Goal: Information Seeking & Learning: Compare options

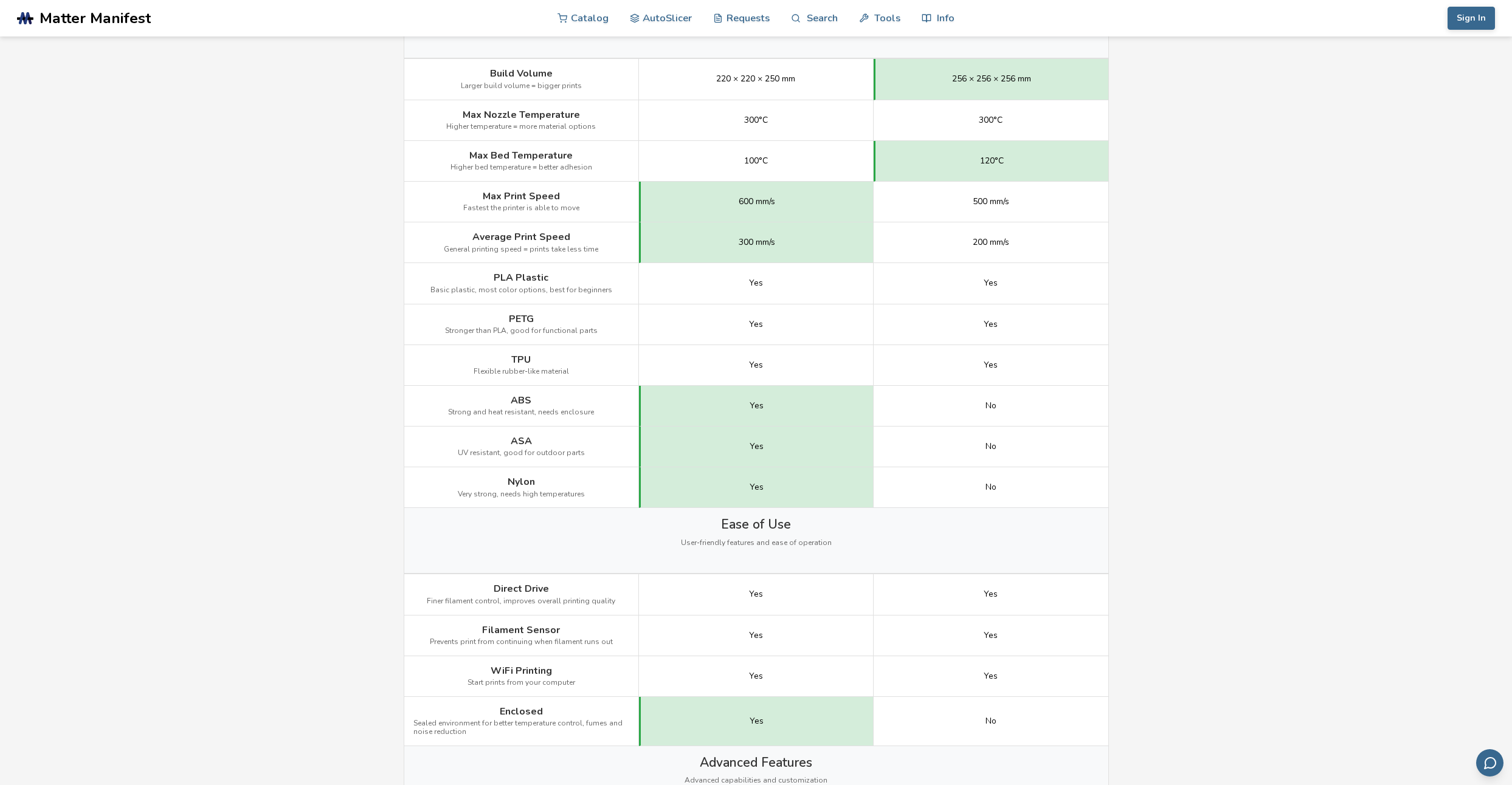
scroll to position [656, 0]
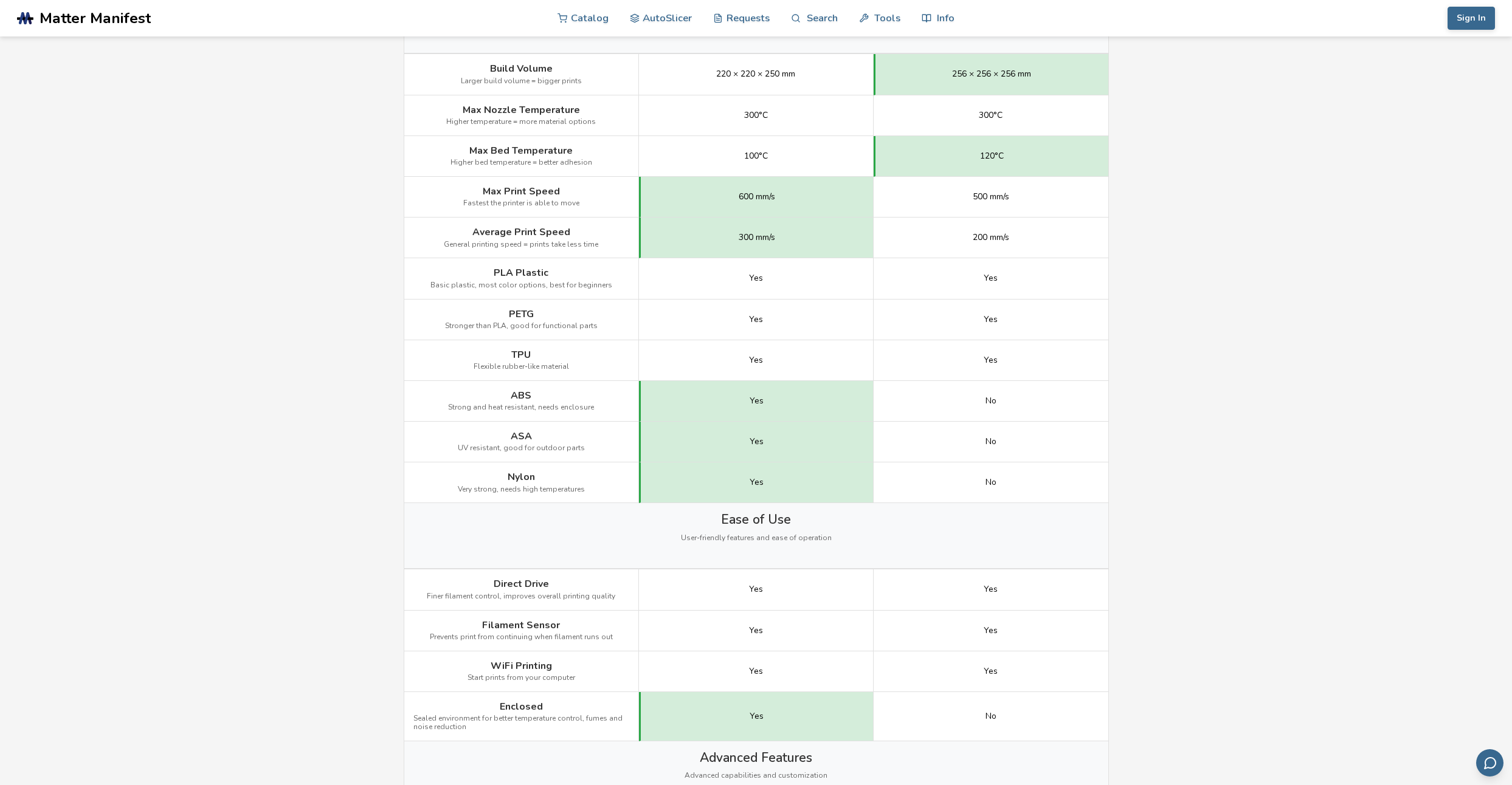
click at [1150, 244] on main "← Back to 3D Printers Creality K1 vs Bambu Lab A1 Is the Creality K1 better tha…" at bounding box center [756, 682] width 1512 height 2677
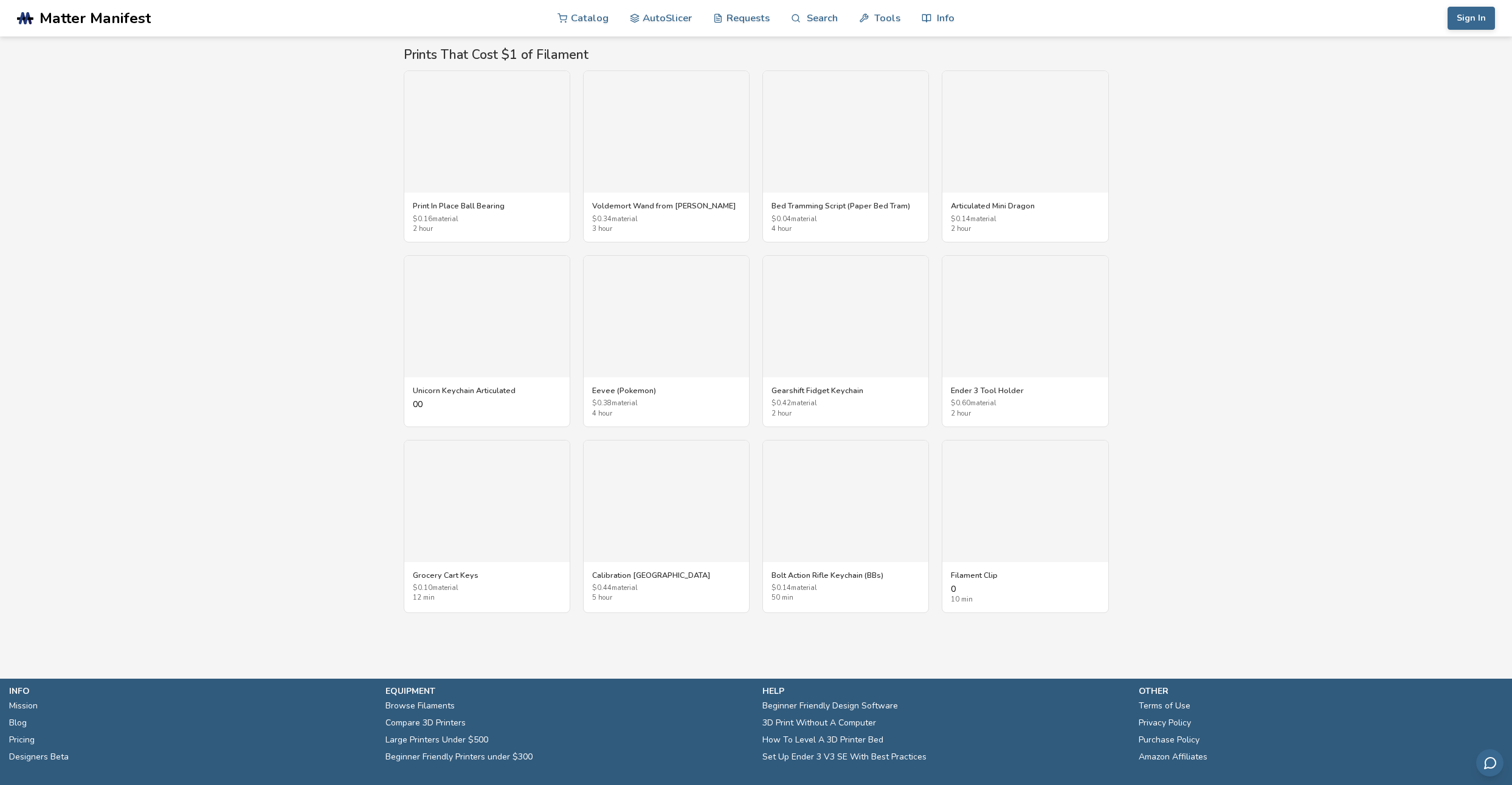
scroll to position [2042, 0]
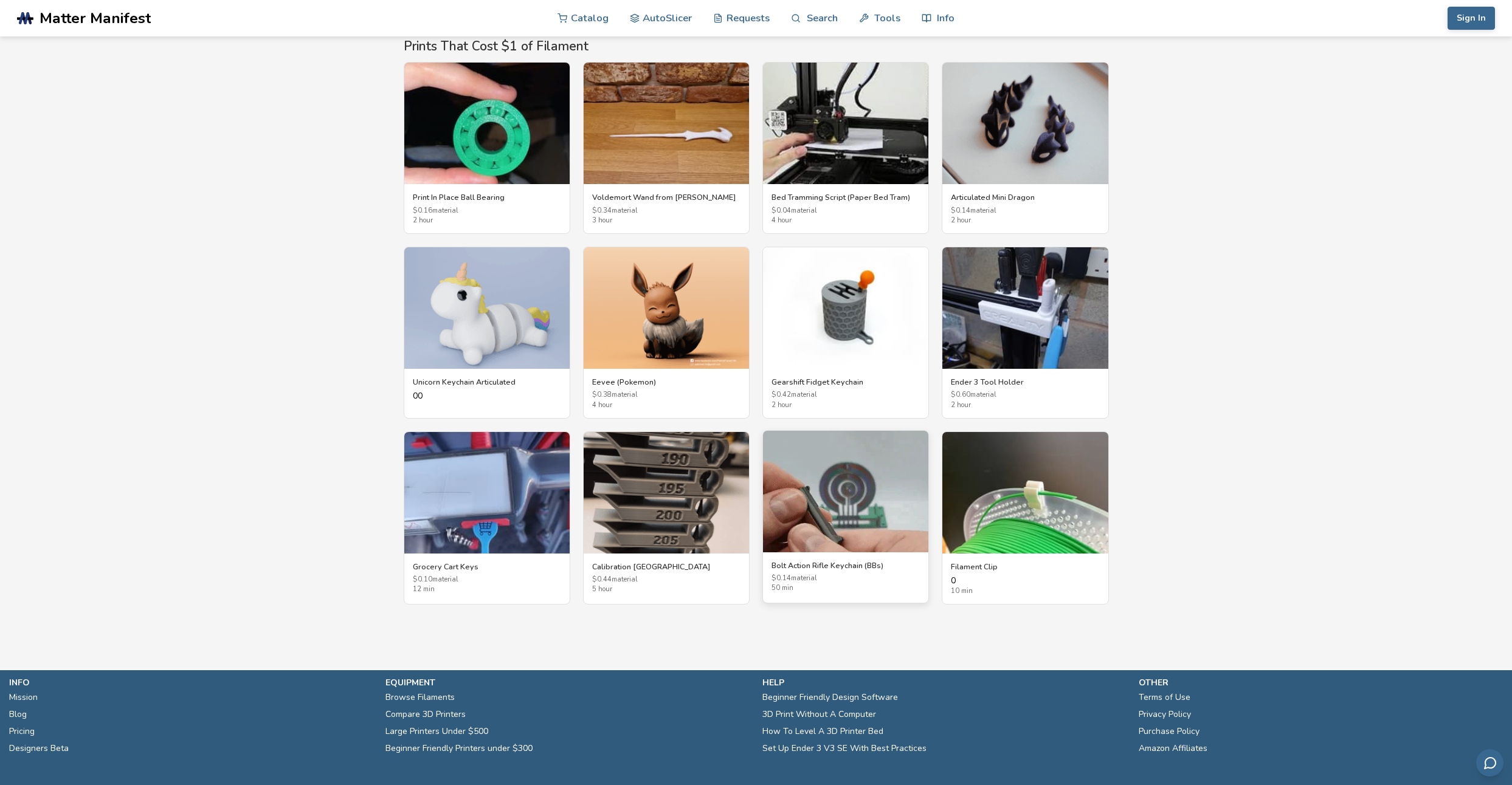
click at [866, 513] on img at bounding box center [845, 491] width 165 height 122
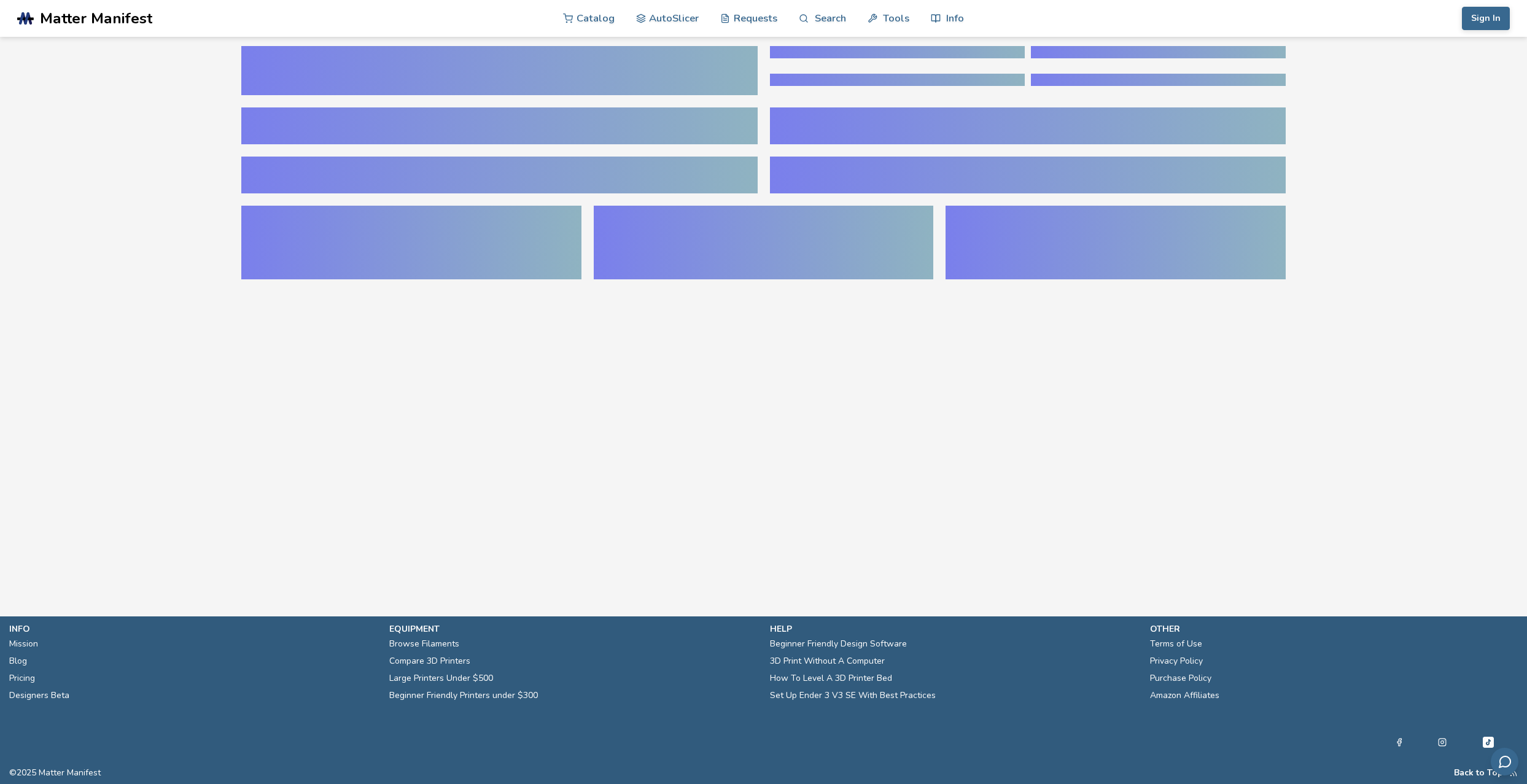
scroll to position [0, 5]
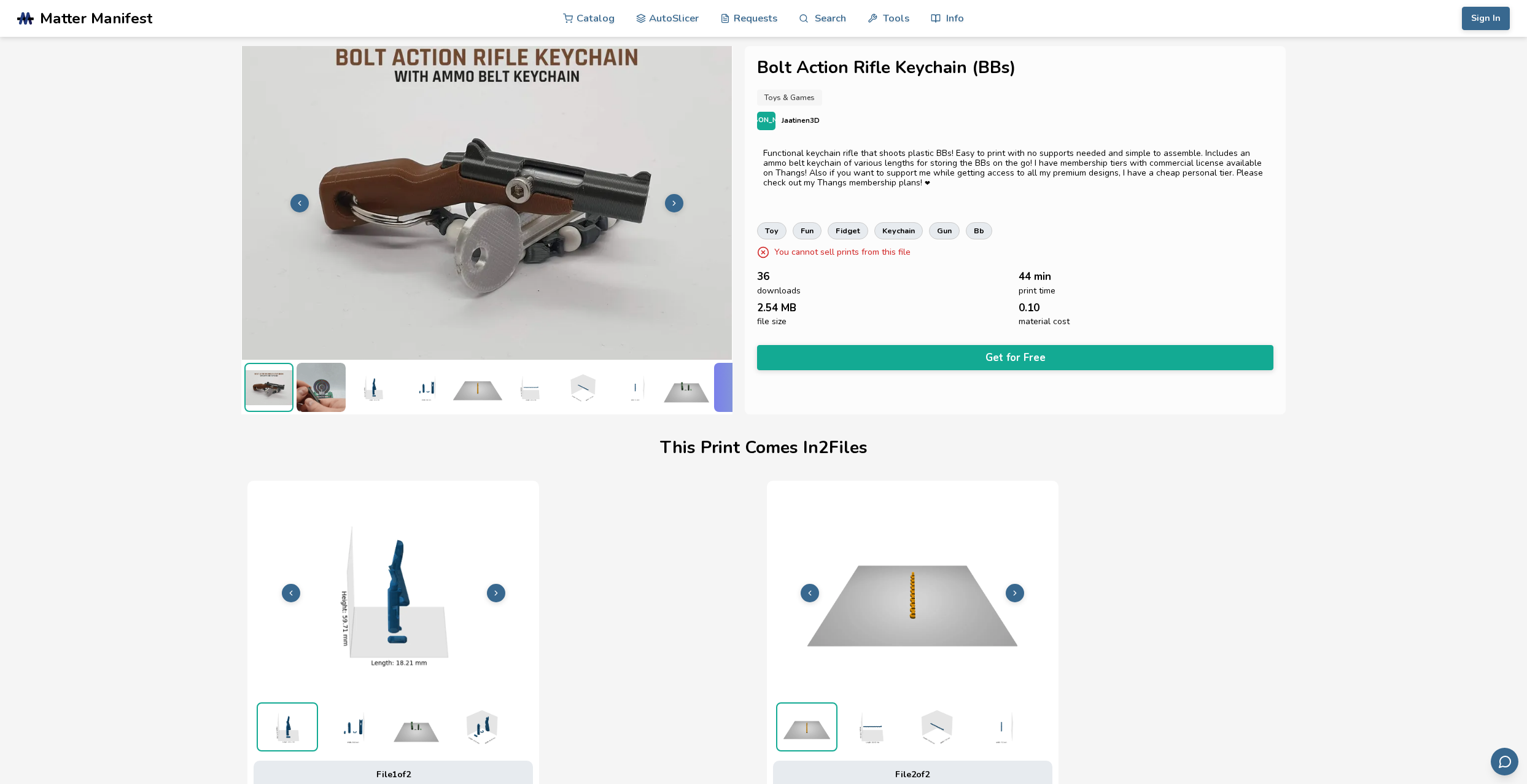
click at [331, 390] on img at bounding box center [321, 388] width 49 height 49
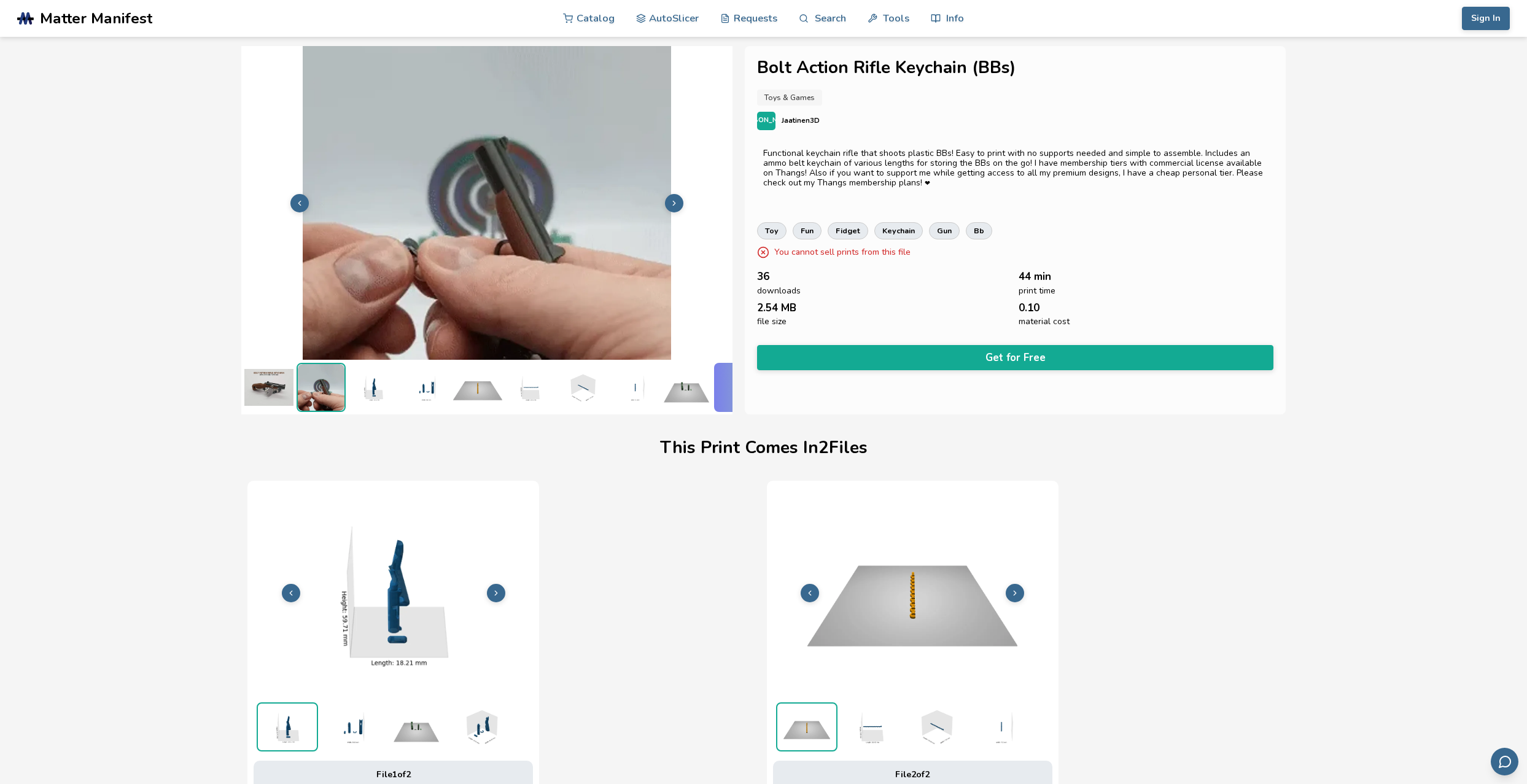
scroll to position [0, 0]
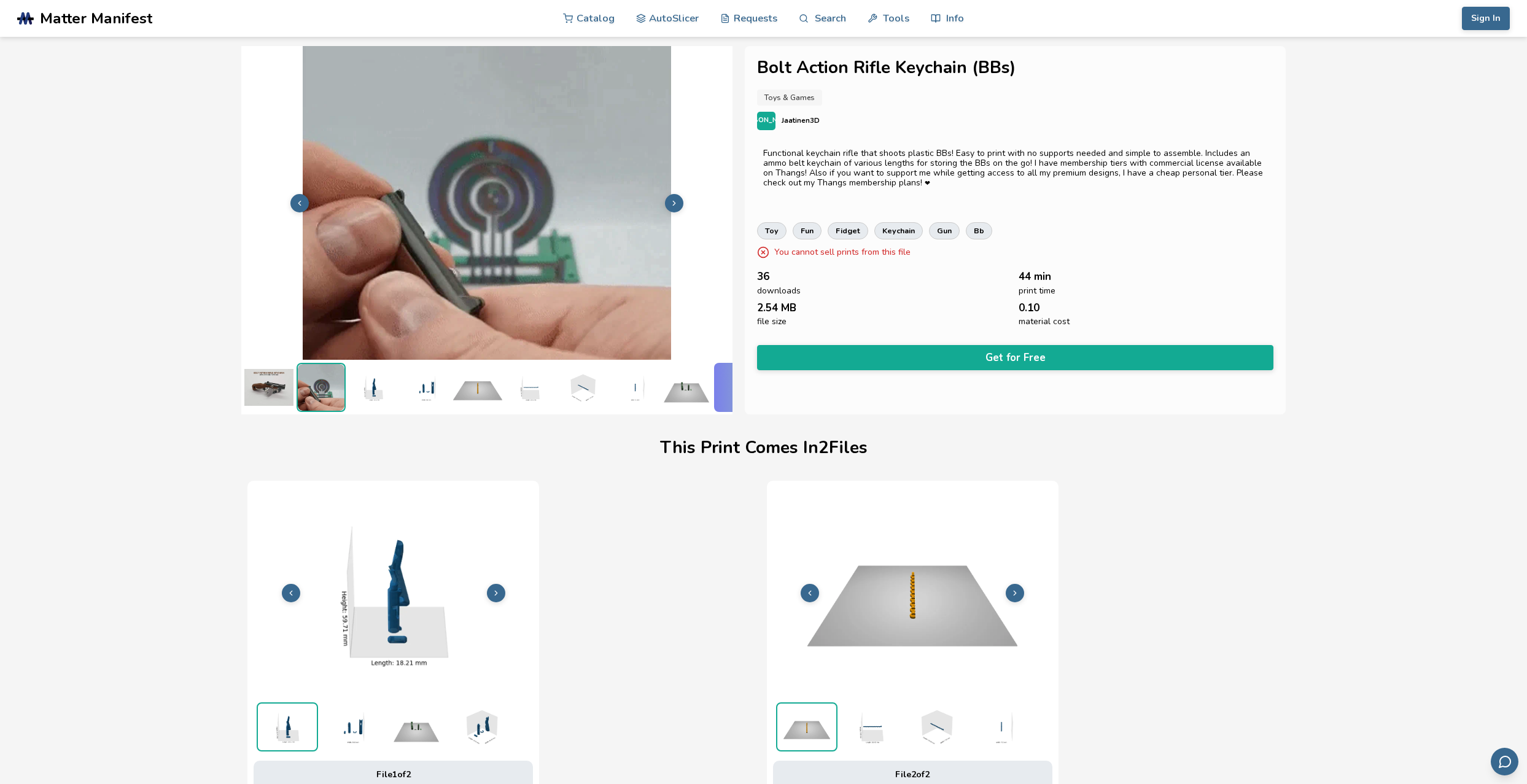
click at [387, 385] on img at bounding box center [373, 388] width 49 height 49
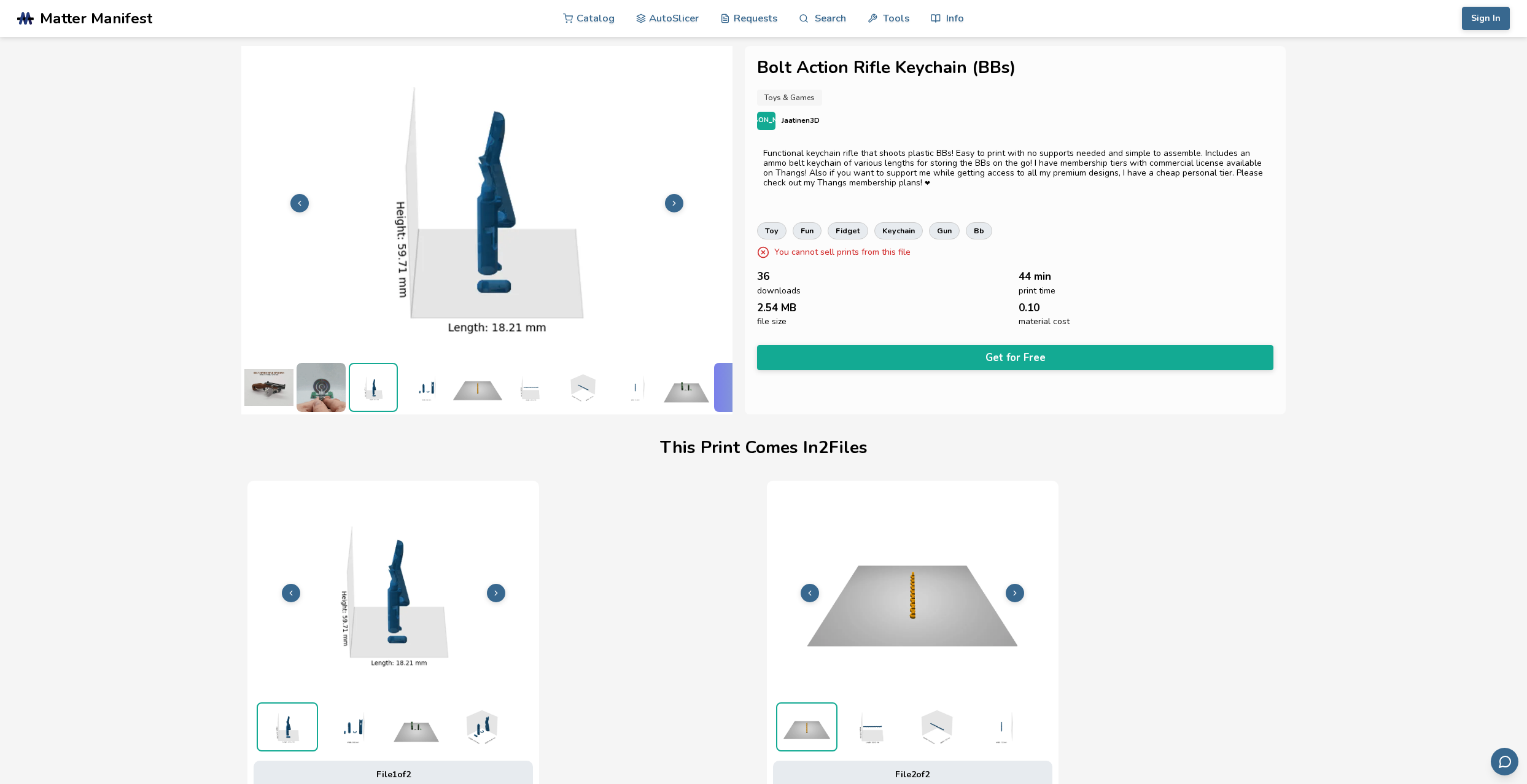
click at [422, 382] on img at bounding box center [425, 388] width 49 height 49
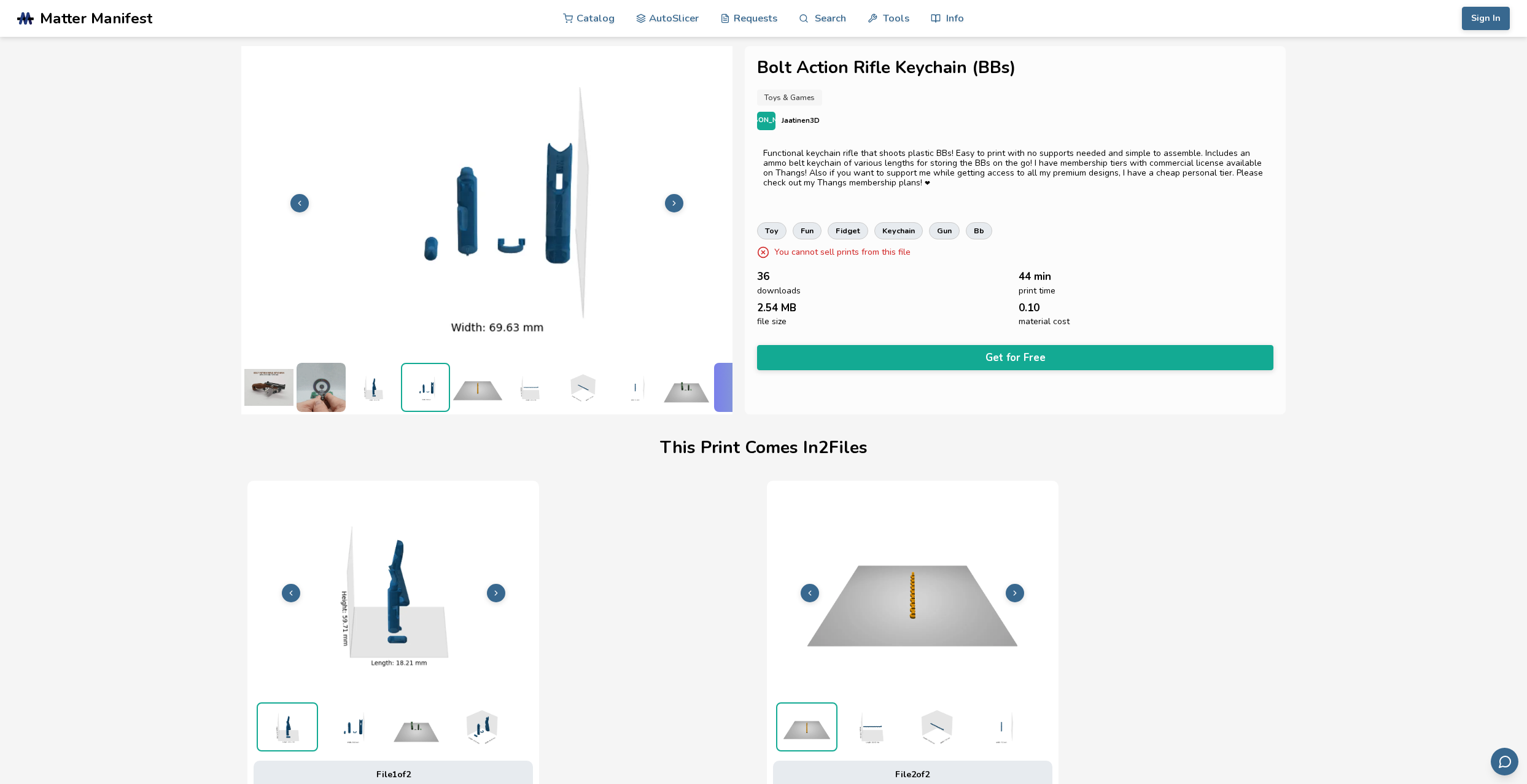
click at [455, 380] on img at bounding box center [478, 388] width 49 height 49
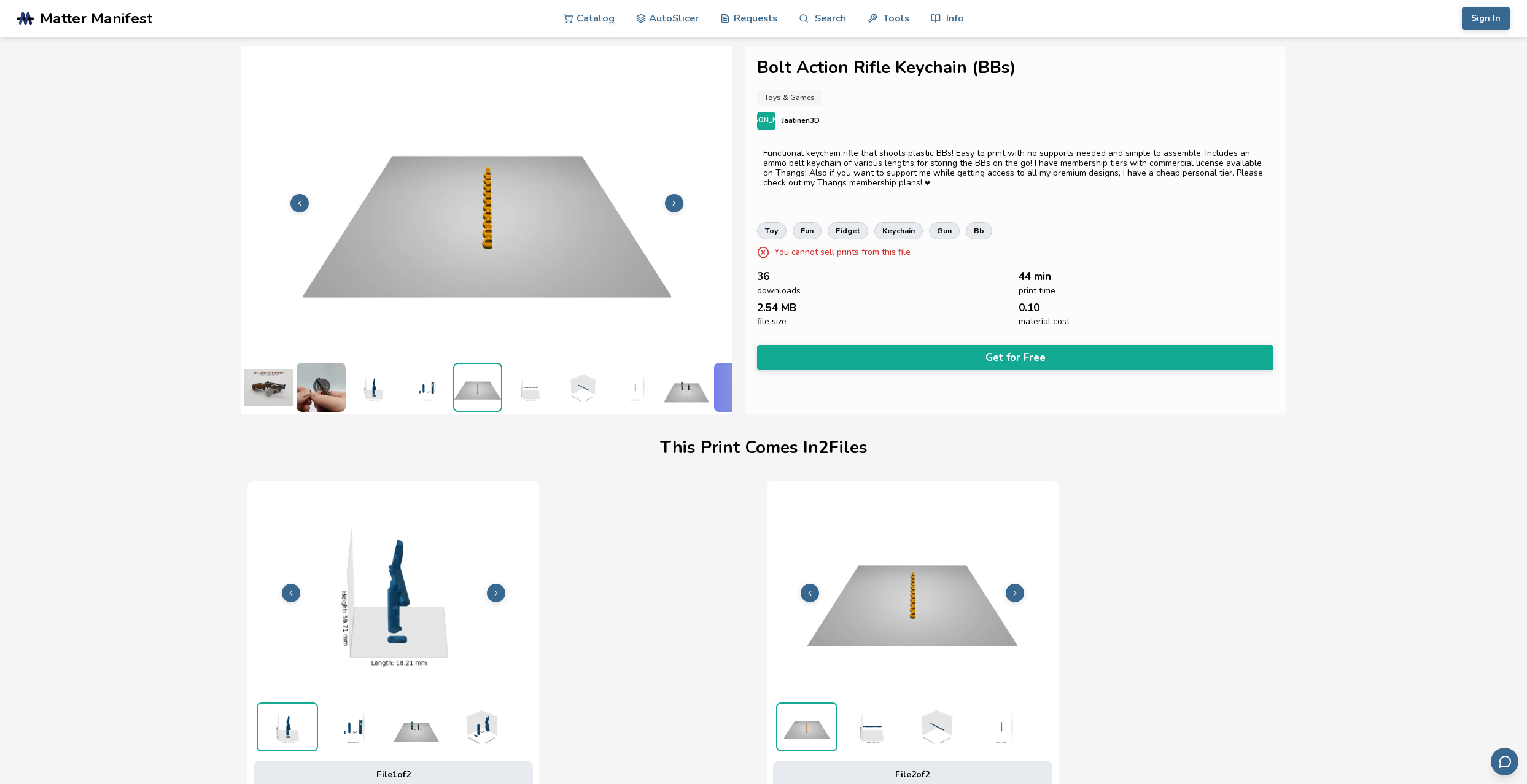
click at [522, 382] on img at bounding box center [530, 388] width 49 height 49
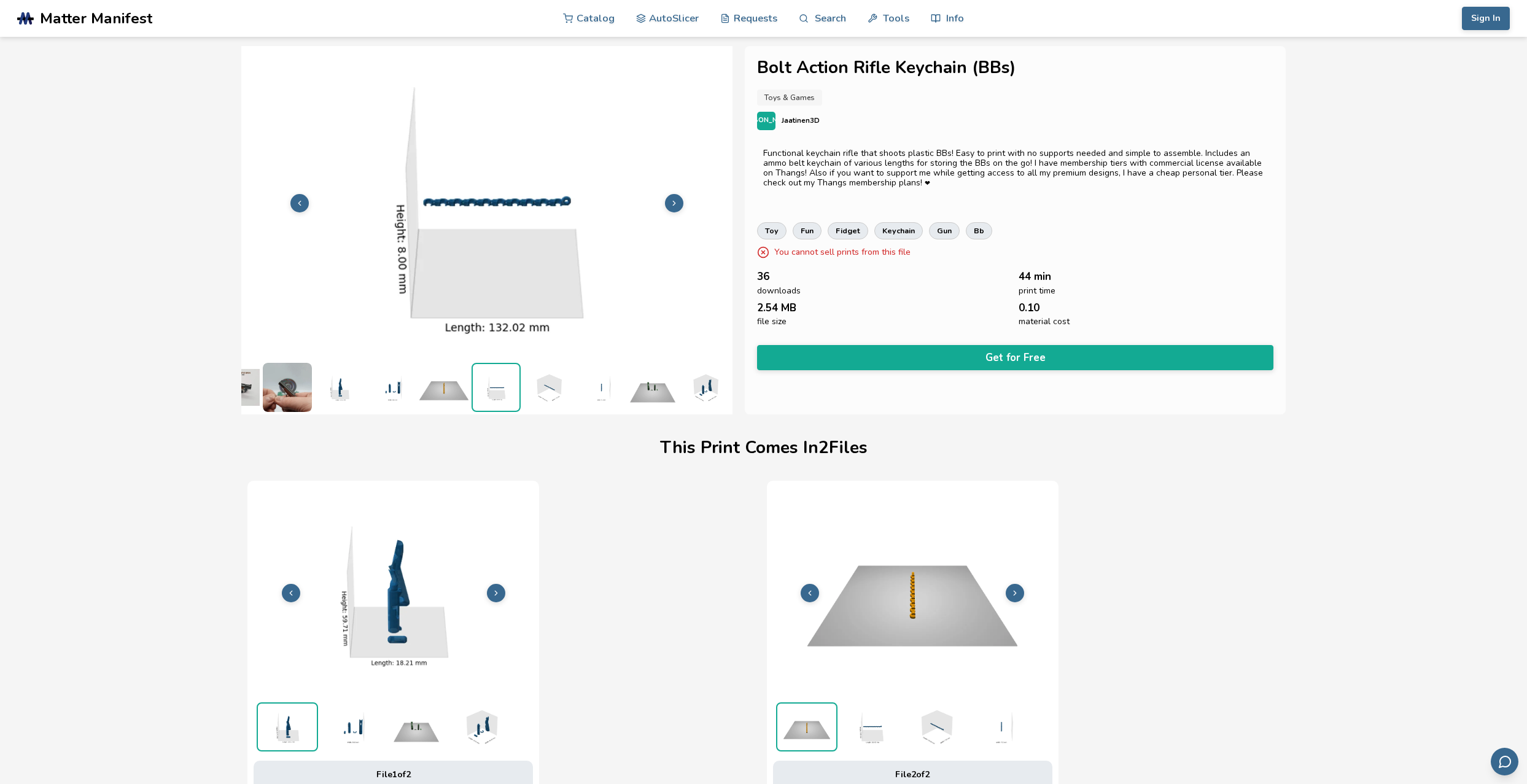
scroll to position [0, 43]
click at [576, 386] on img at bounding box center [601, 388] width 49 height 49
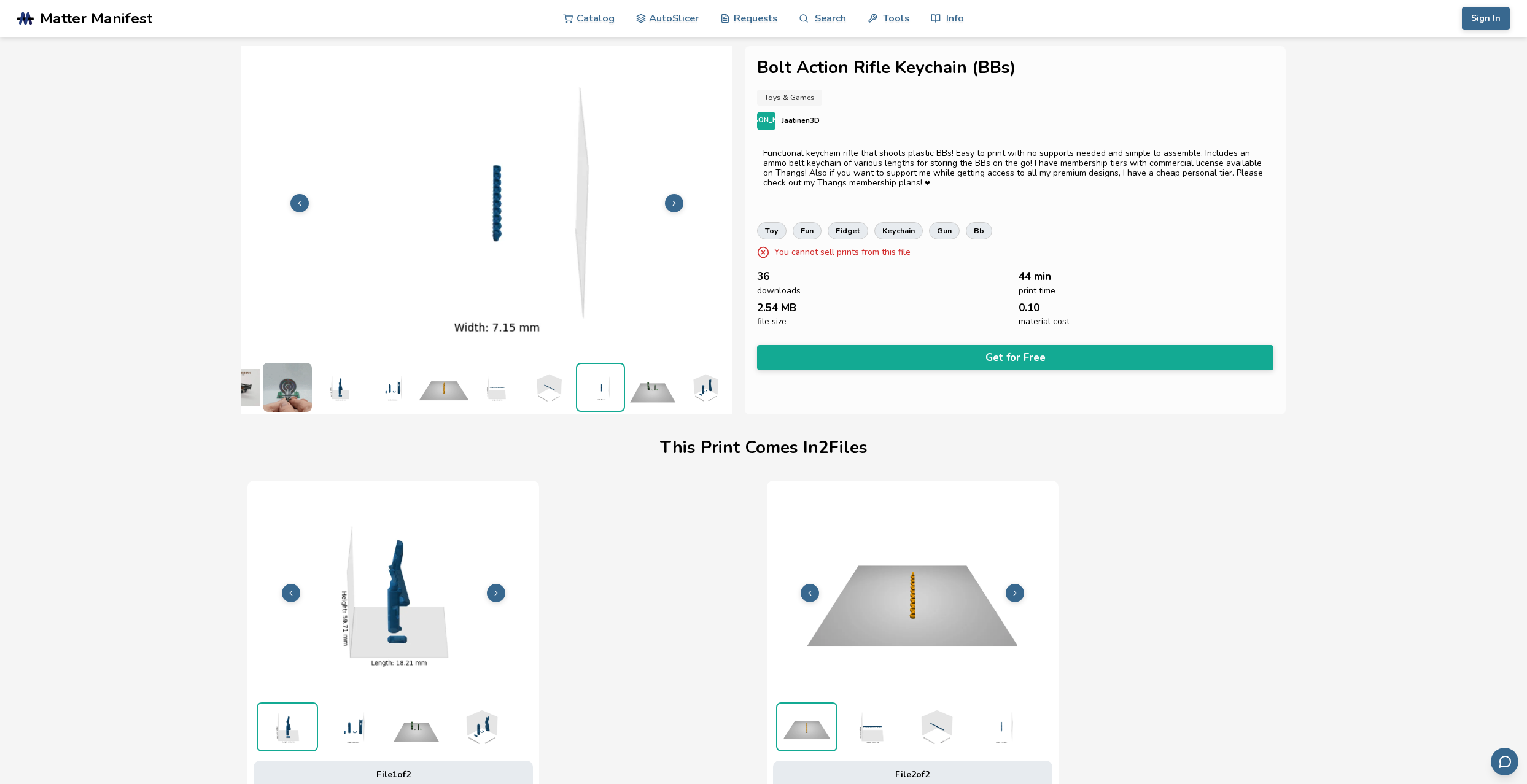
click at [656, 391] on img at bounding box center [653, 388] width 49 height 49
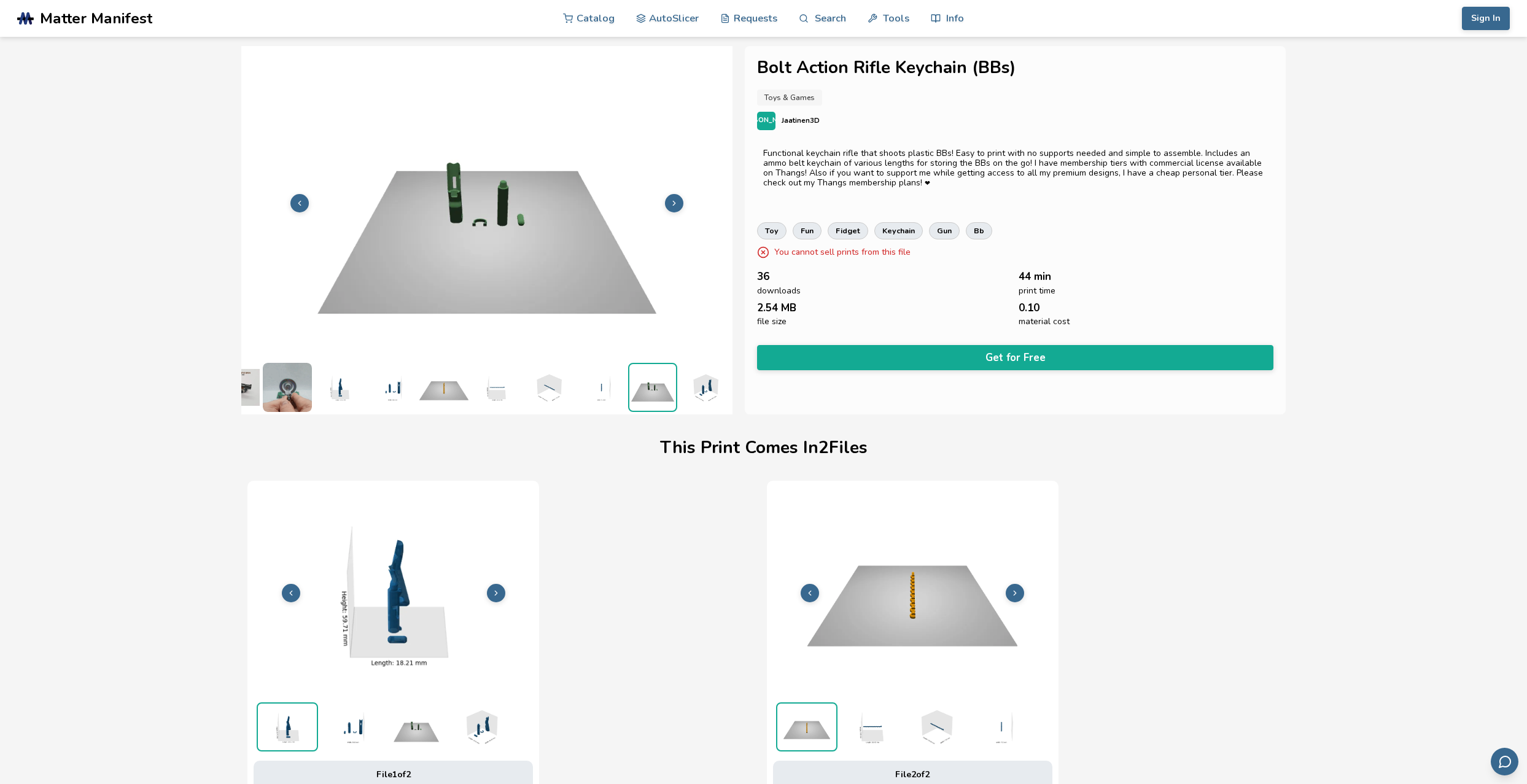
click at [586, 393] on img at bounding box center [601, 388] width 49 height 49
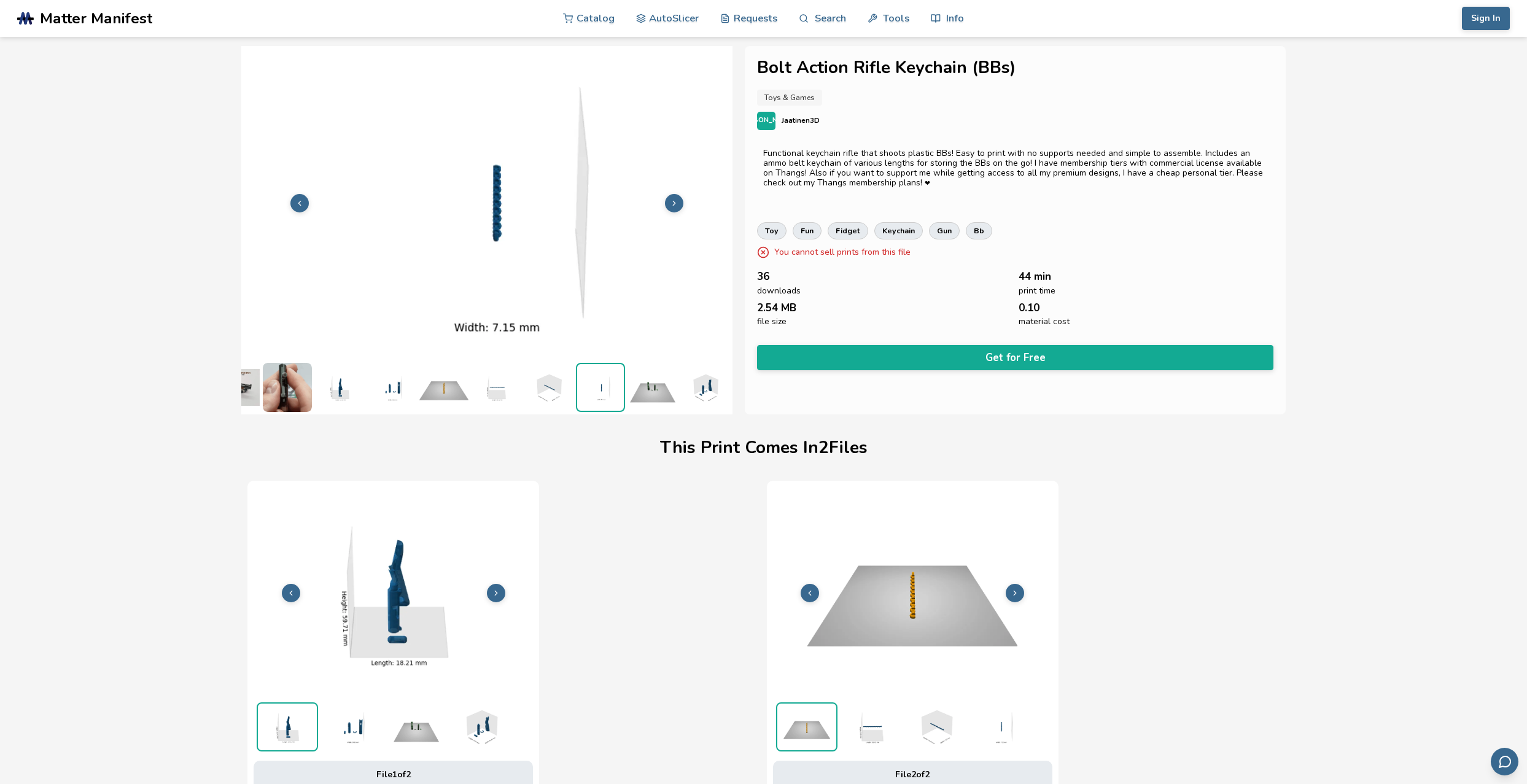
click at [546, 390] on img at bounding box center [548, 388] width 49 height 49
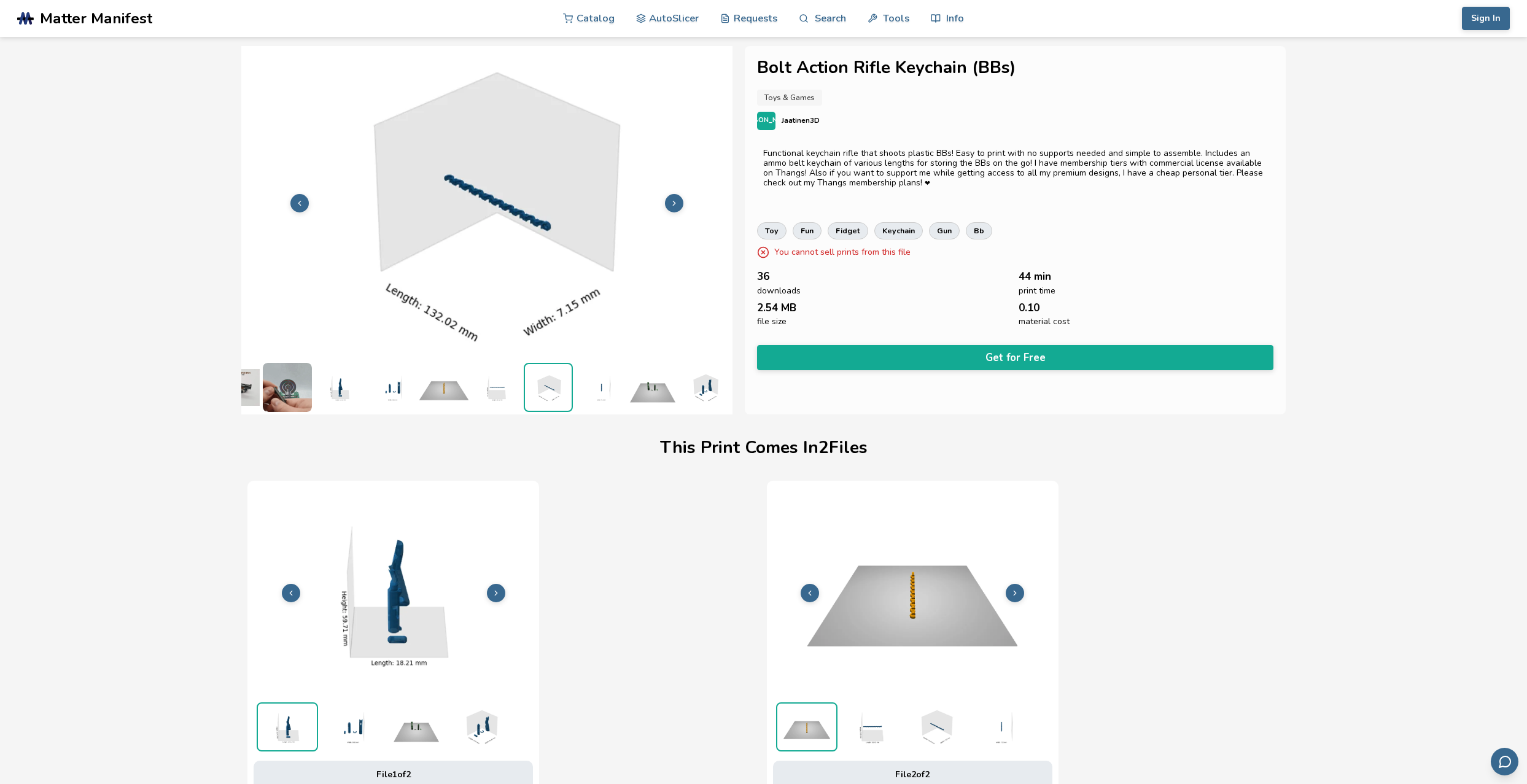
click at [591, 383] on img at bounding box center [601, 388] width 49 height 49
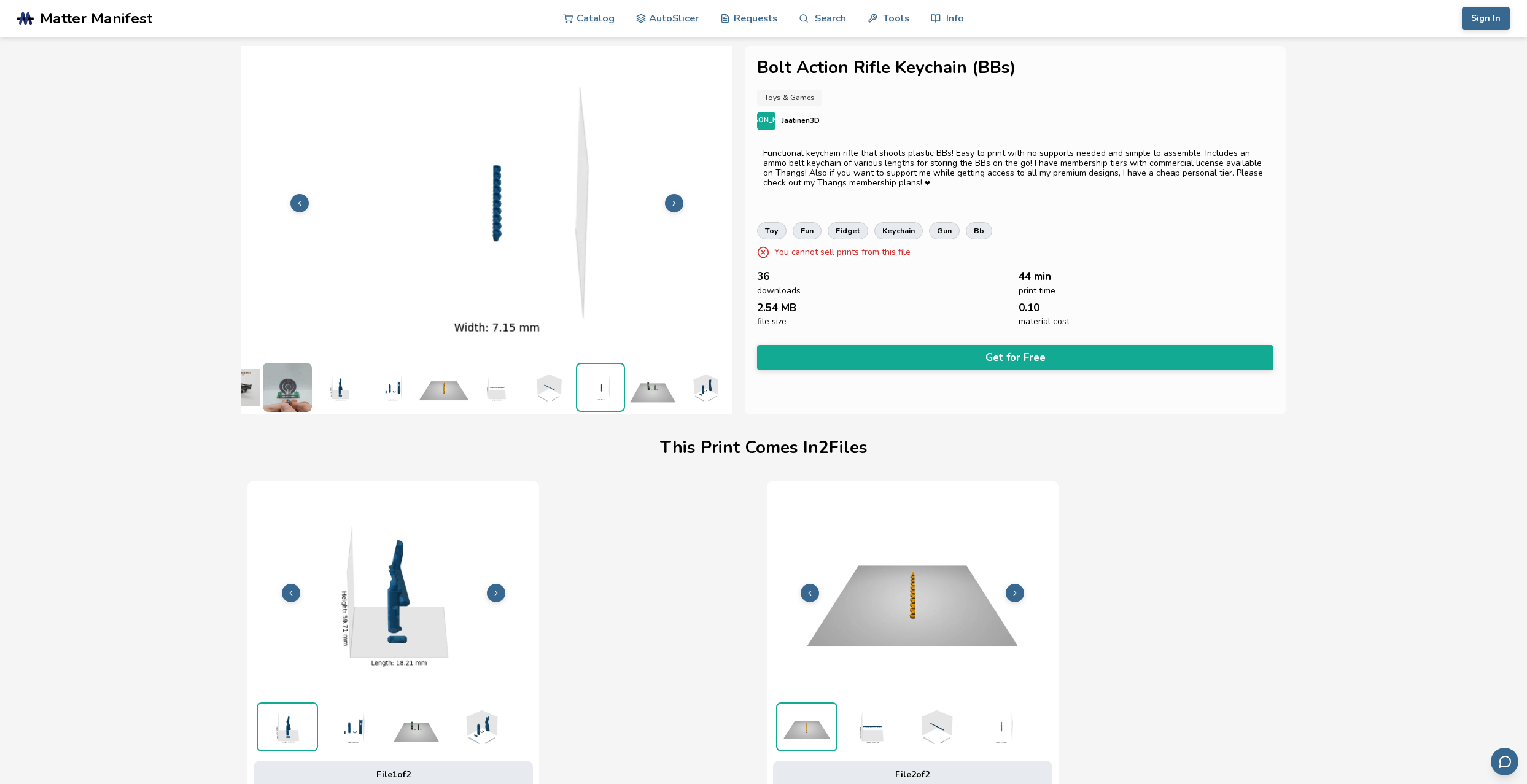
click at [636, 384] on img at bounding box center [653, 388] width 49 height 49
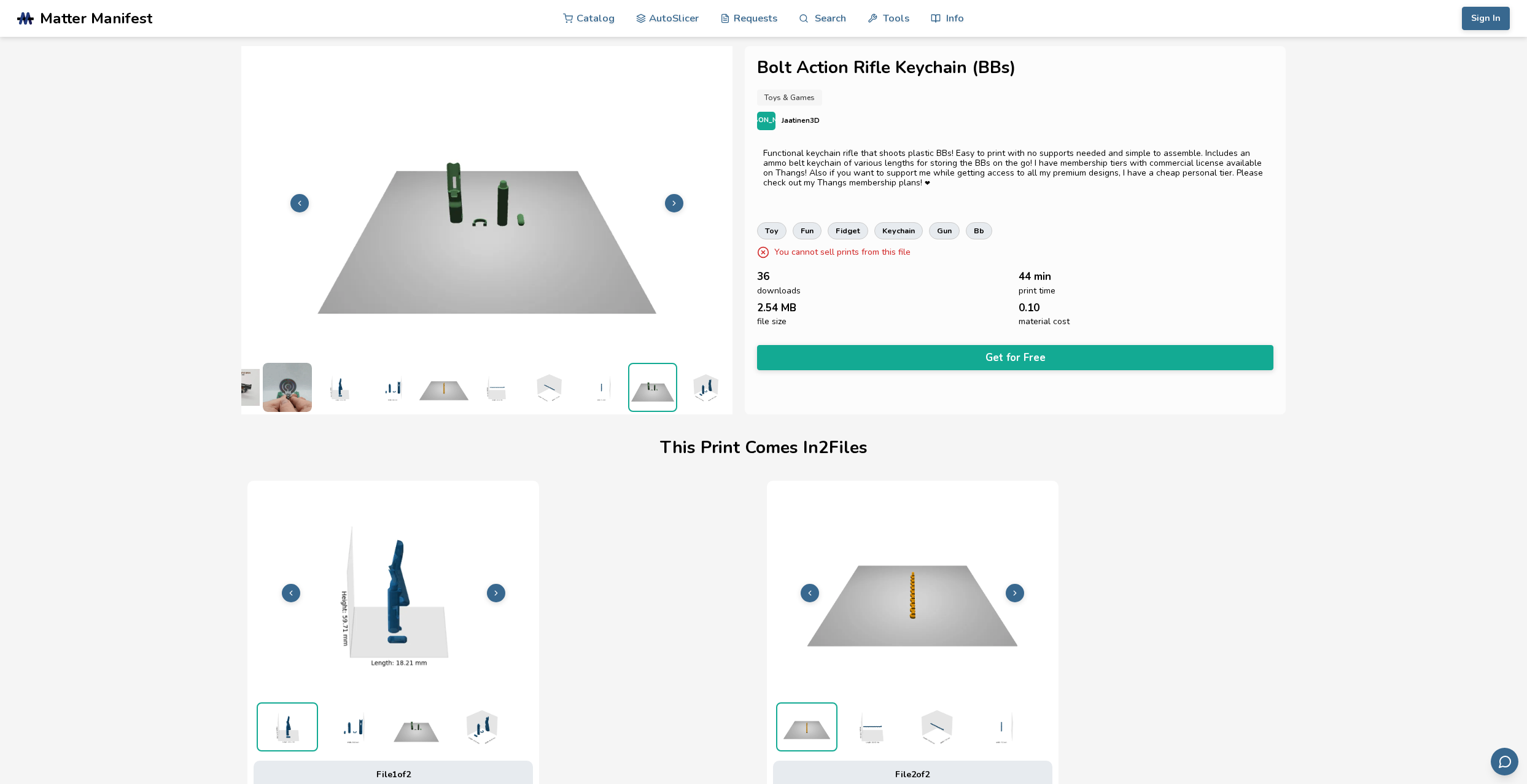
click at [686, 385] on img at bounding box center [705, 388] width 49 height 49
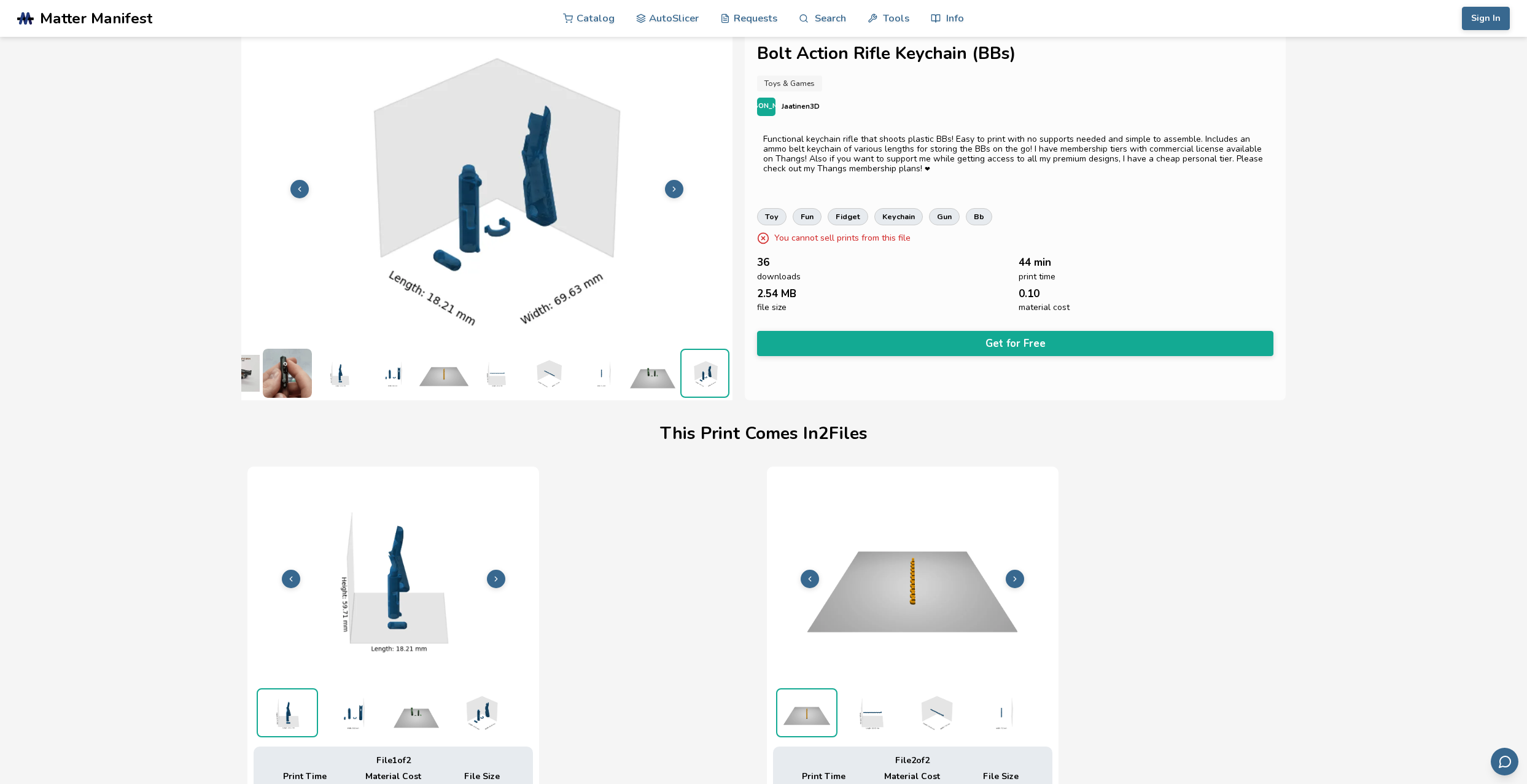
scroll to position [0, 0]
